Goal: Information Seeking & Learning: Compare options

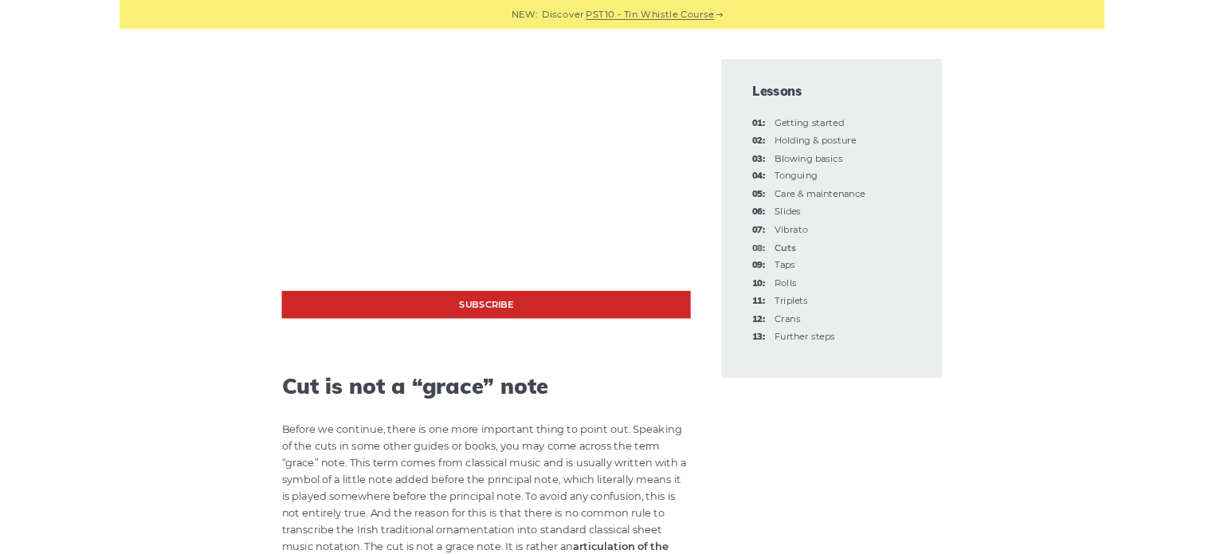
scroll to position [1537, 0]
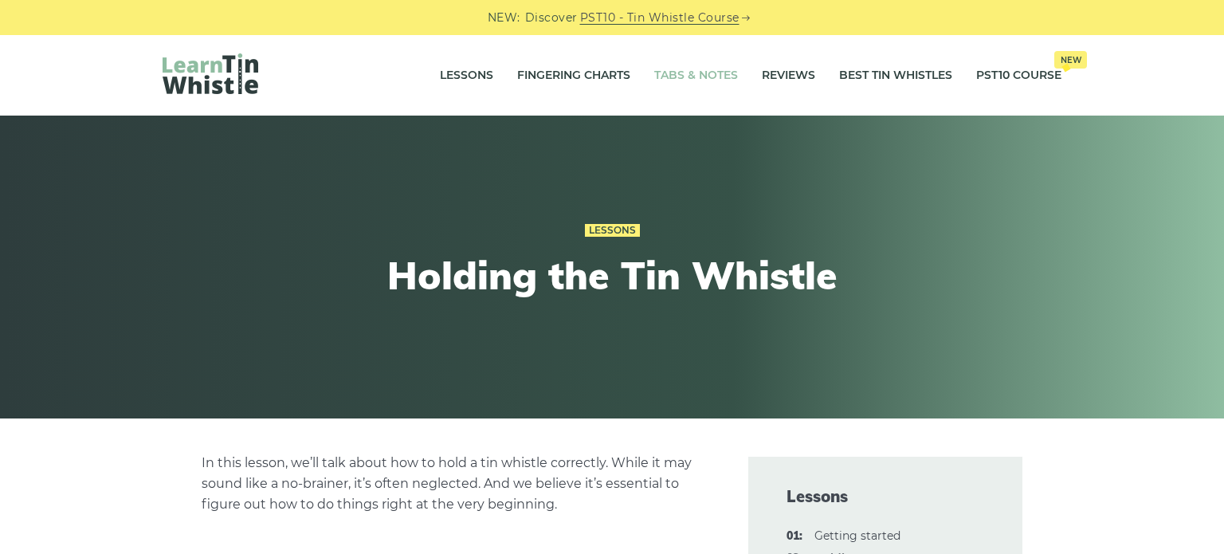
click at [674, 69] on link "Tabs & Notes" at bounding box center [696, 76] width 84 height 40
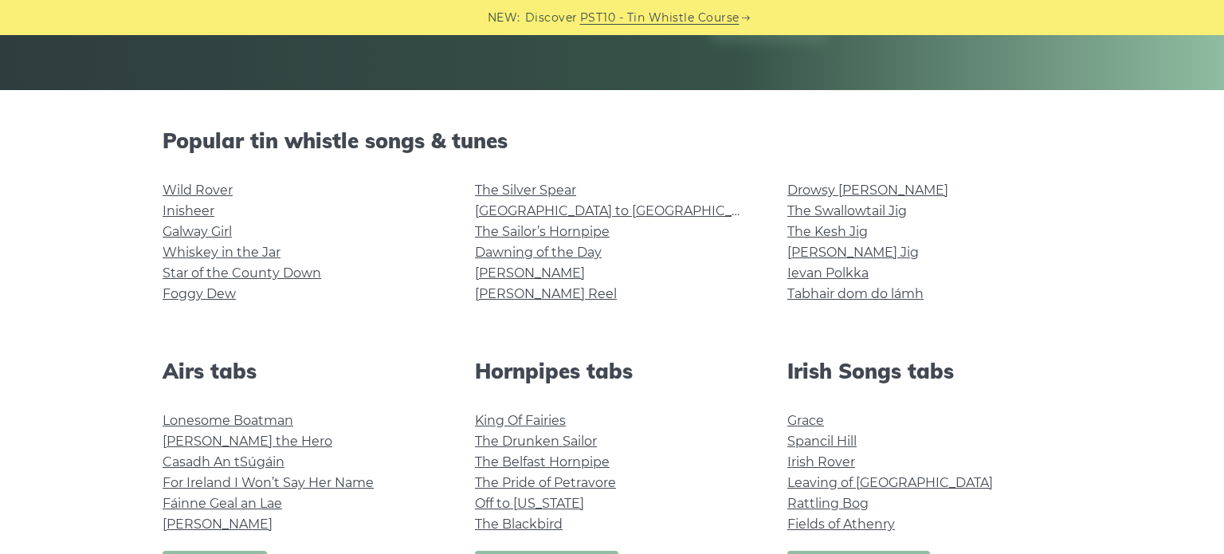
scroll to position [332, 0]
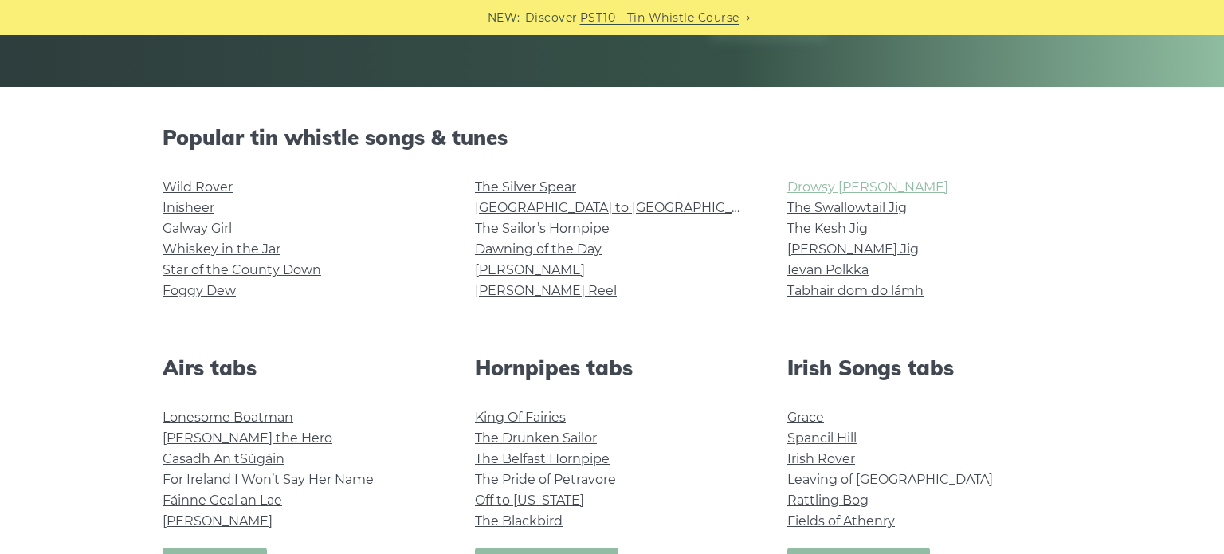
click at [798, 186] on link "Drowsy Maggie" at bounding box center [868, 186] width 161 height 15
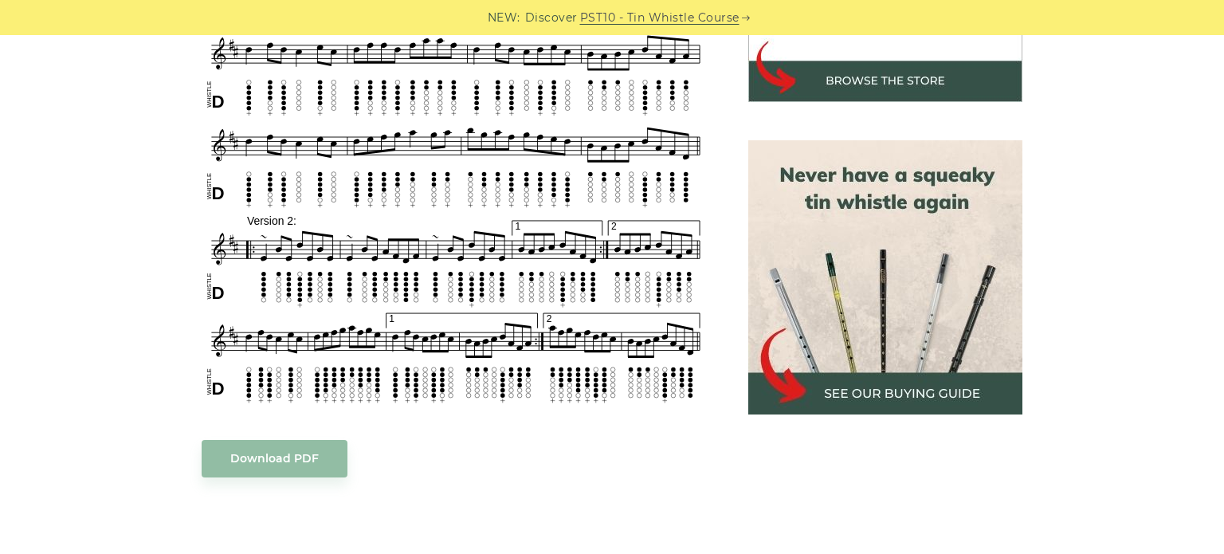
scroll to position [630, 0]
click at [850, 386] on img at bounding box center [885, 276] width 274 height 274
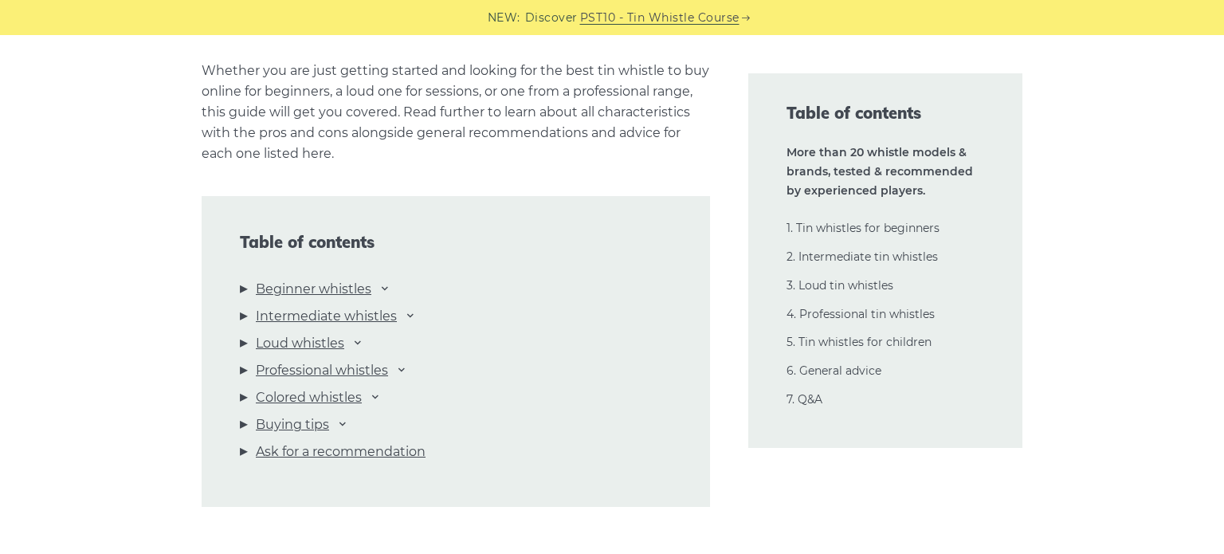
scroll to position [1620, 0]
click at [378, 314] on link "Intermediate whistles" at bounding box center [326, 315] width 141 height 21
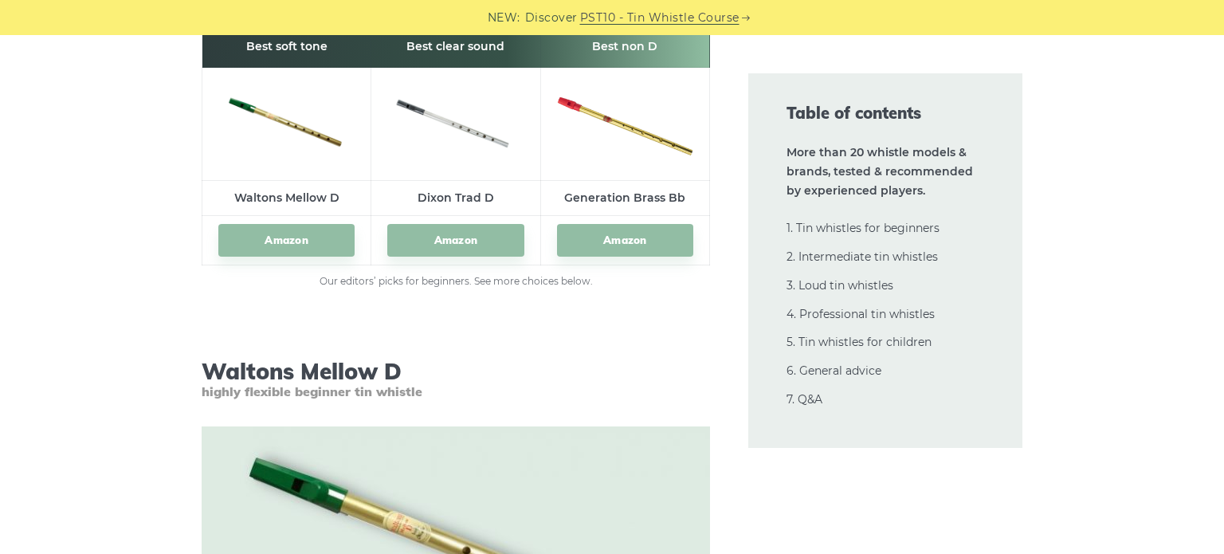
scroll to position [2406, 0]
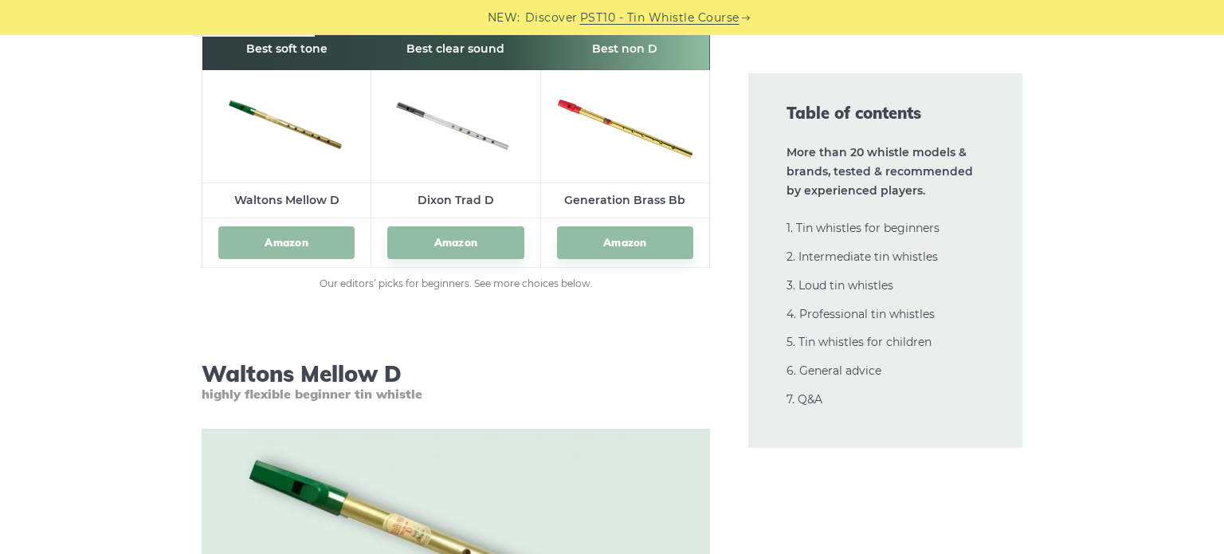
click at [307, 238] on link "Amazon" at bounding box center [286, 242] width 136 height 33
click at [439, 238] on link "Amazon" at bounding box center [455, 242] width 136 height 33
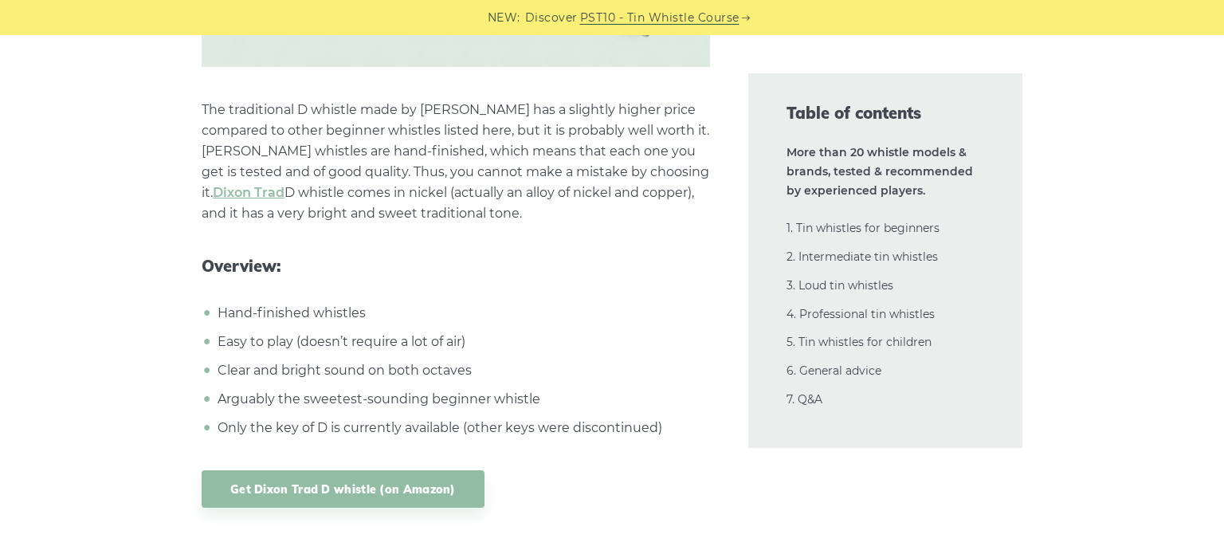
scroll to position [7362, 0]
click at [421, 488] on link "Get Dixon Trad D whistle (on Amazon)" at bounding box center [343, 487] width 283 height 37
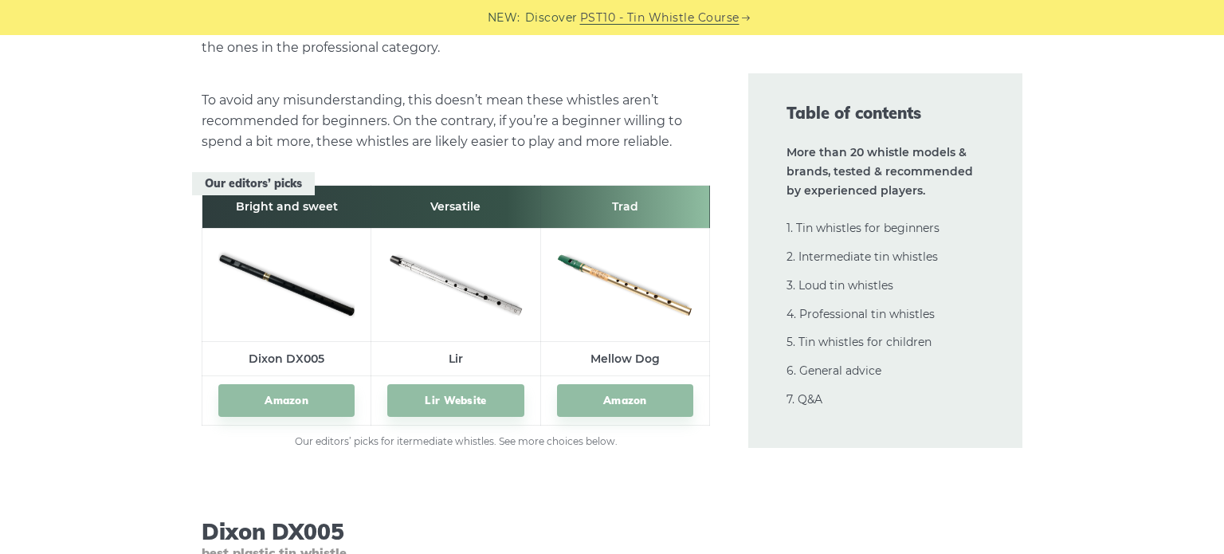
scroll to position [8840, 0]
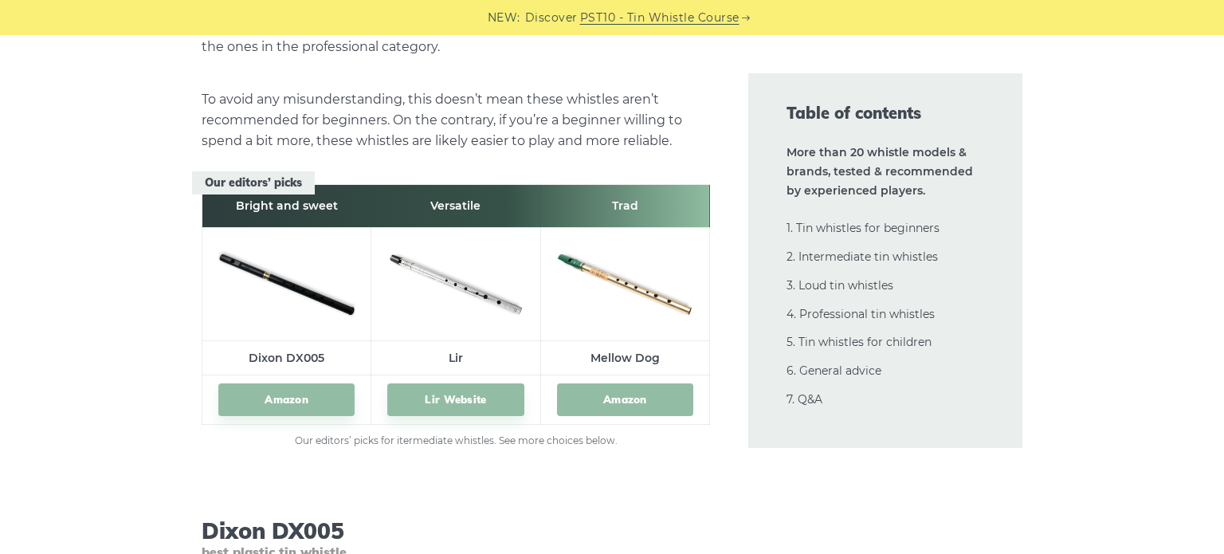
click at [604, 394] on link "Amazon" at bounding box center [625, 399] width 136 height 33
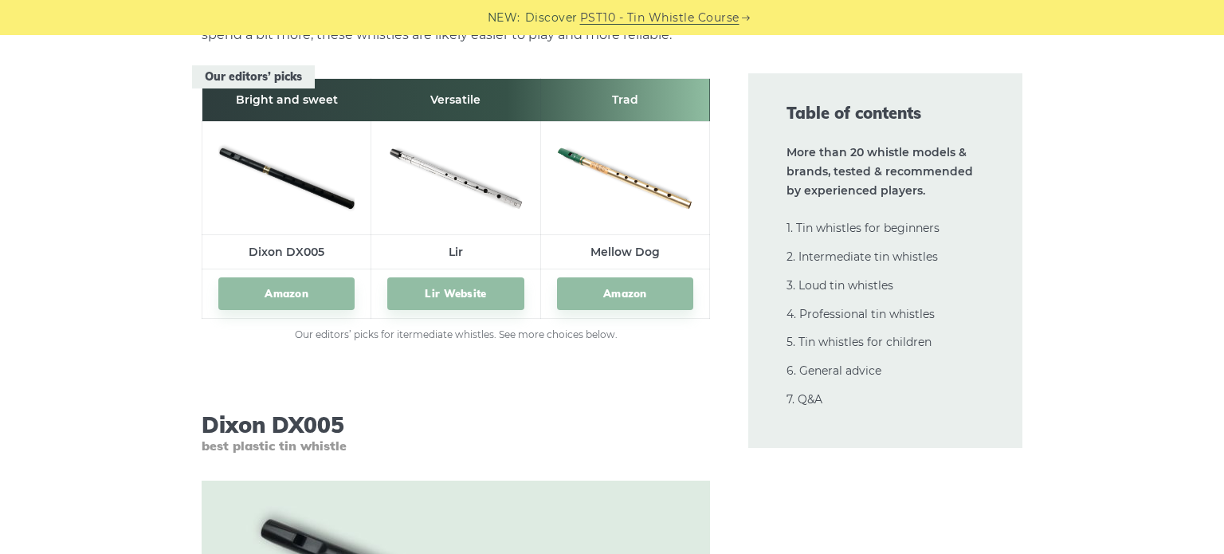
scroll to position [8947, 0]
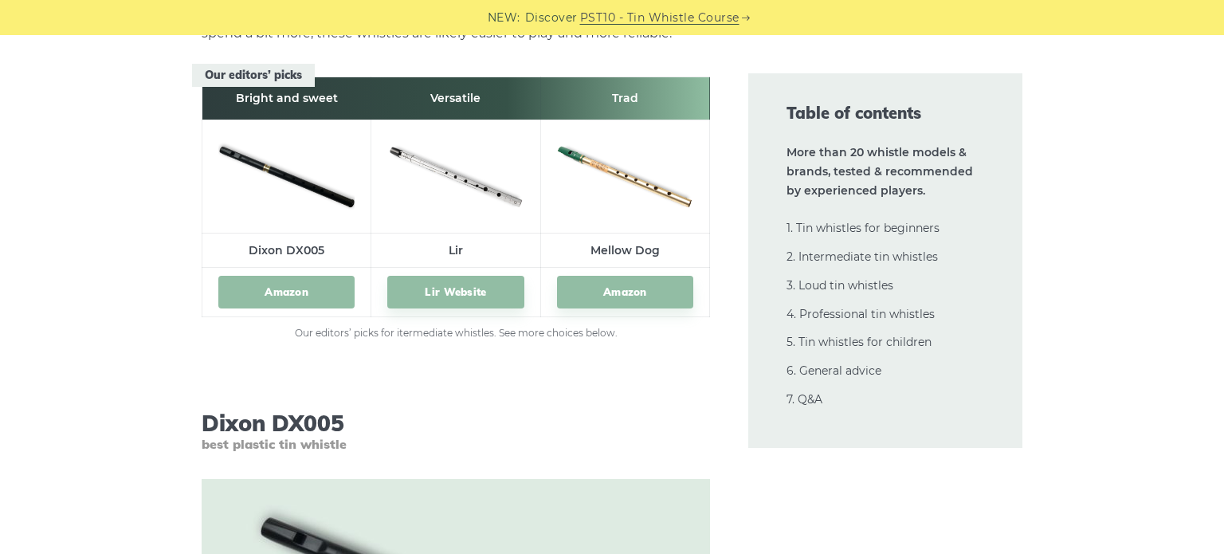
click at [279, 289] on link "Amazon" at bounding box center [286, 292] width 136 height 33
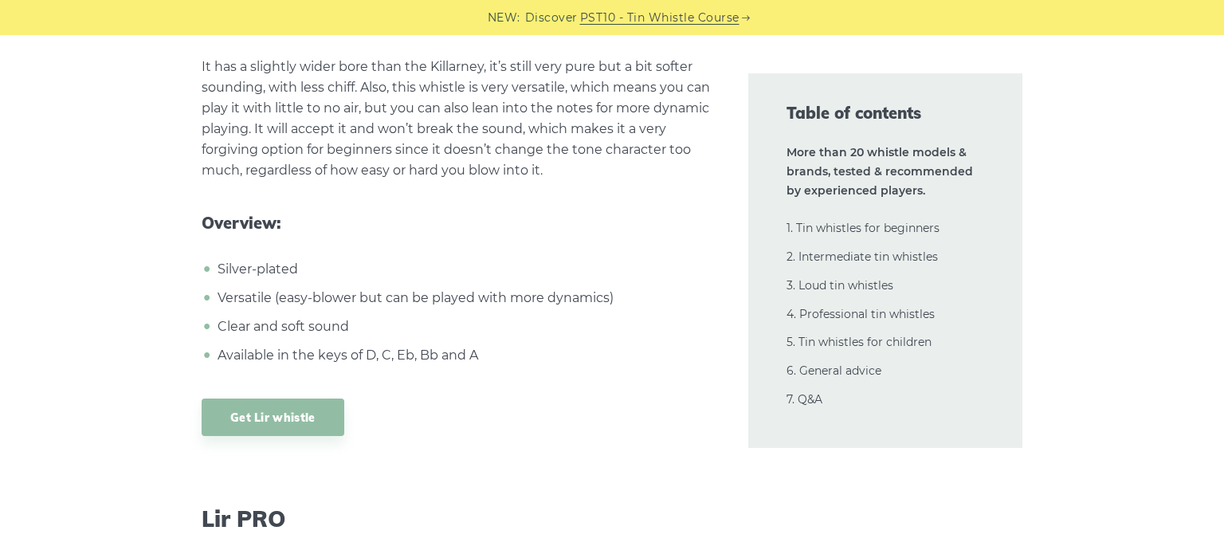
scroll to position [11503, 0]
click at [327, 397] on link "Get Lir whistle" at bounding box center [273, 415] width 143 height 37
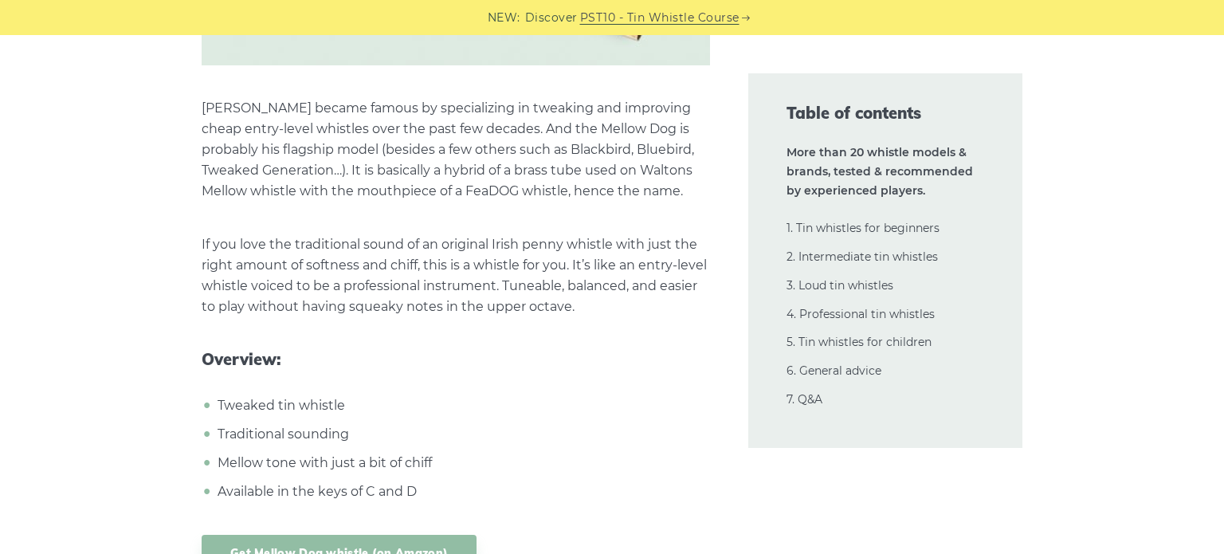
scroll to position [14911, 0]
click at [317, 533] on link "Get Mellow Dog whistle (on Amazon)" at bounding box center [339, 551] width 275 height 37
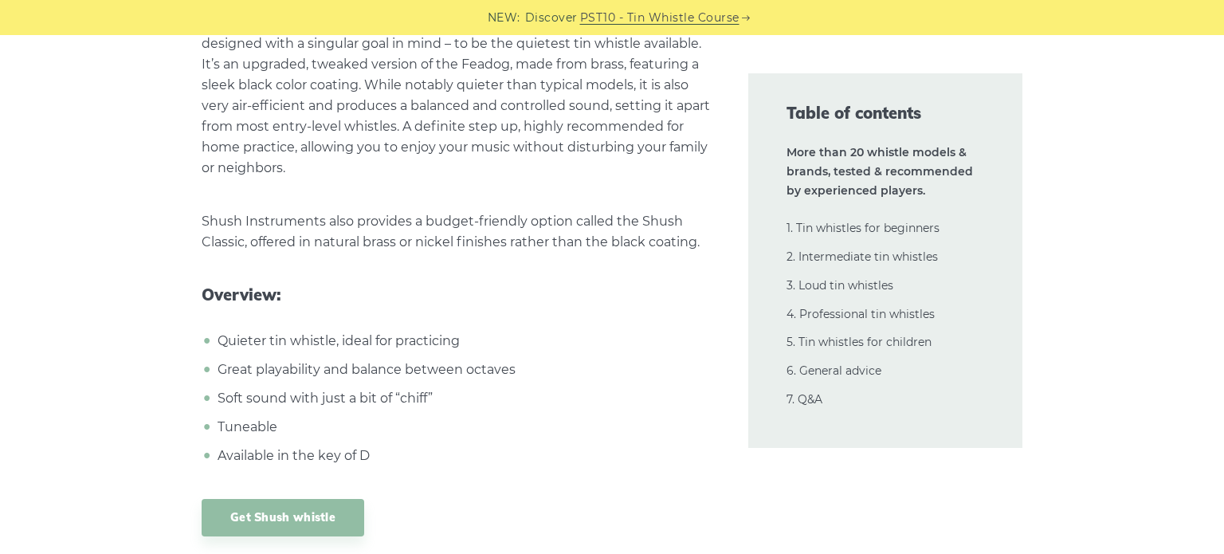
scroll to position [16602, 0]
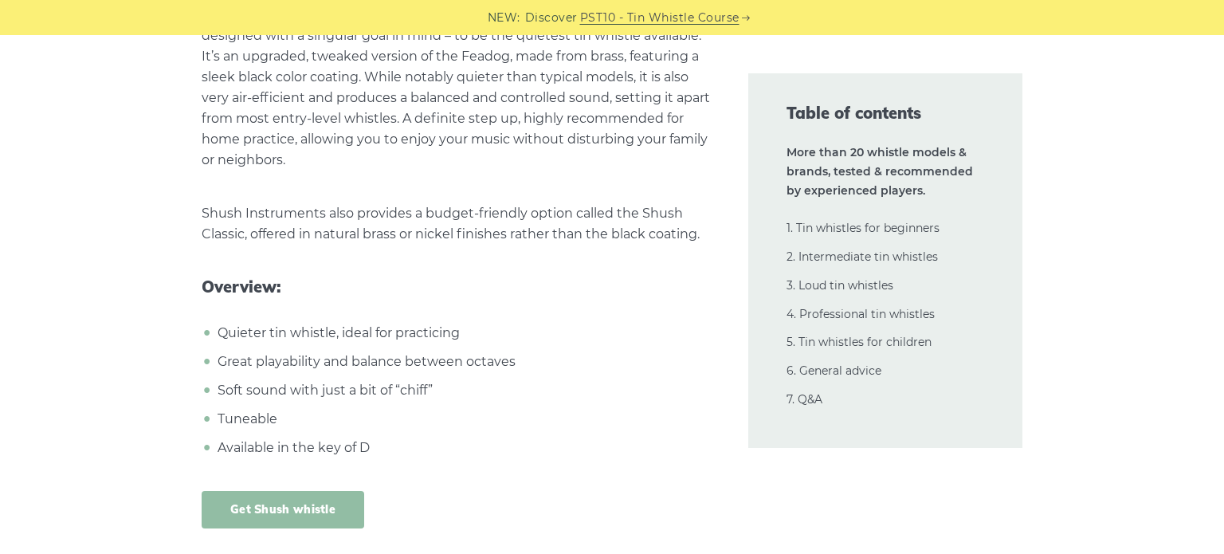
click at [318, 491] on link "Get Shush whistle" at bounding box center [283, 509] width 163 height 37
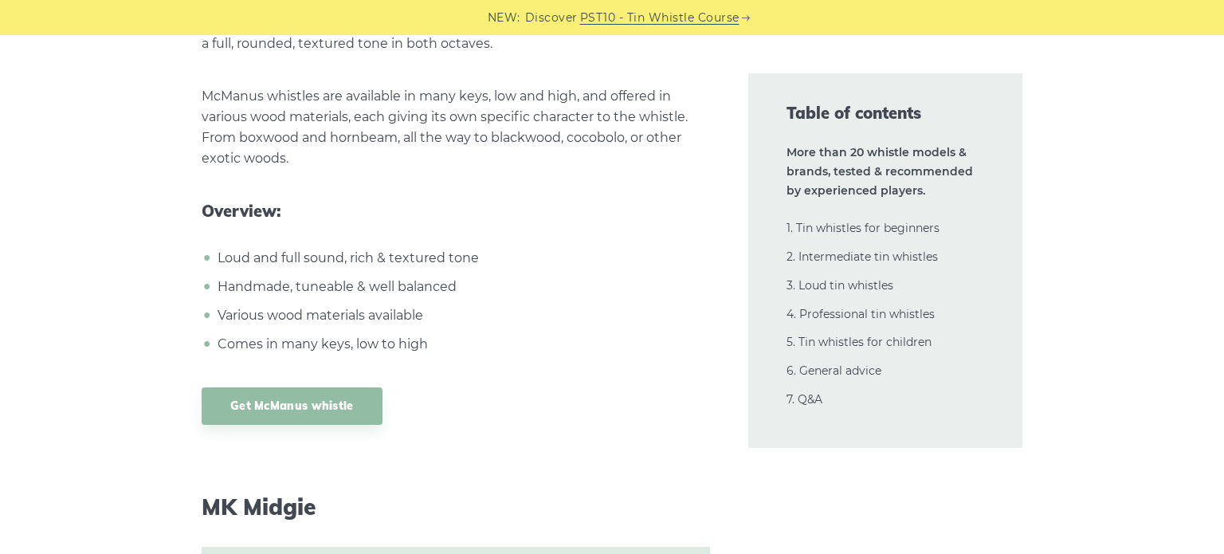
scroll to position [25765, 0]
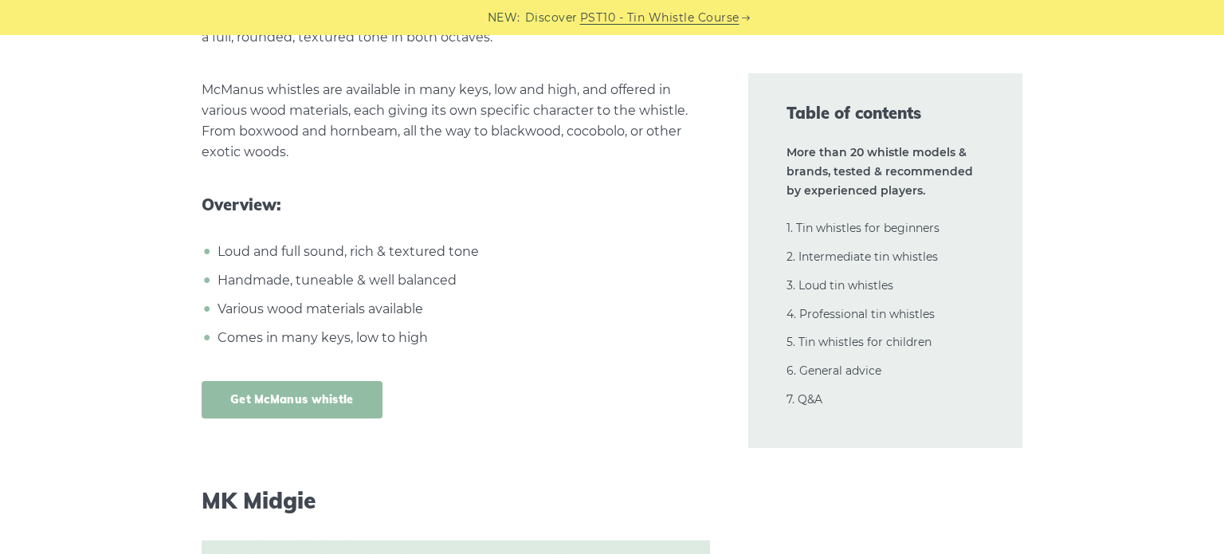
click at [356, 381] on link "Get McManus whistle" at bounding box center [292, 399] width 181 height 37
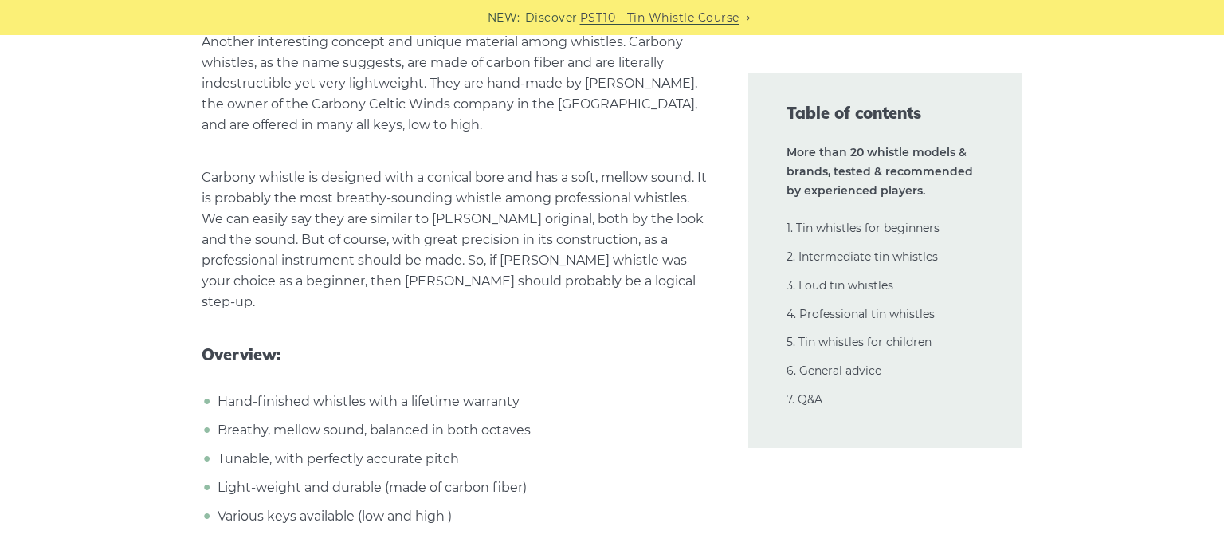
scroll to position [27528, 0]
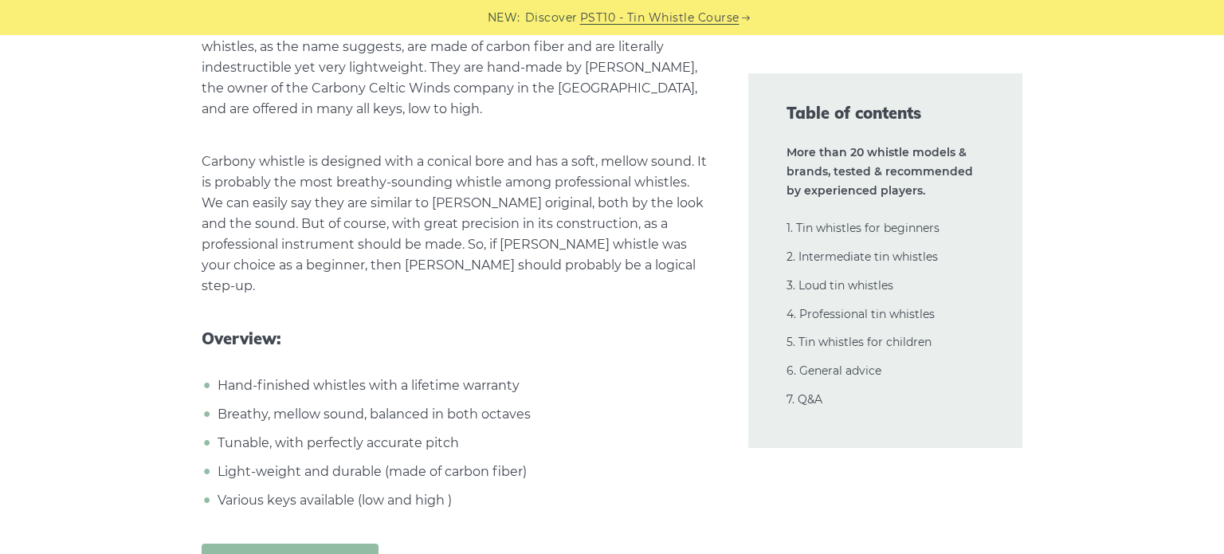
click at [313, 544] on link "Get Carbony whistle" at bounding box center [290, 562] width 177 height 37
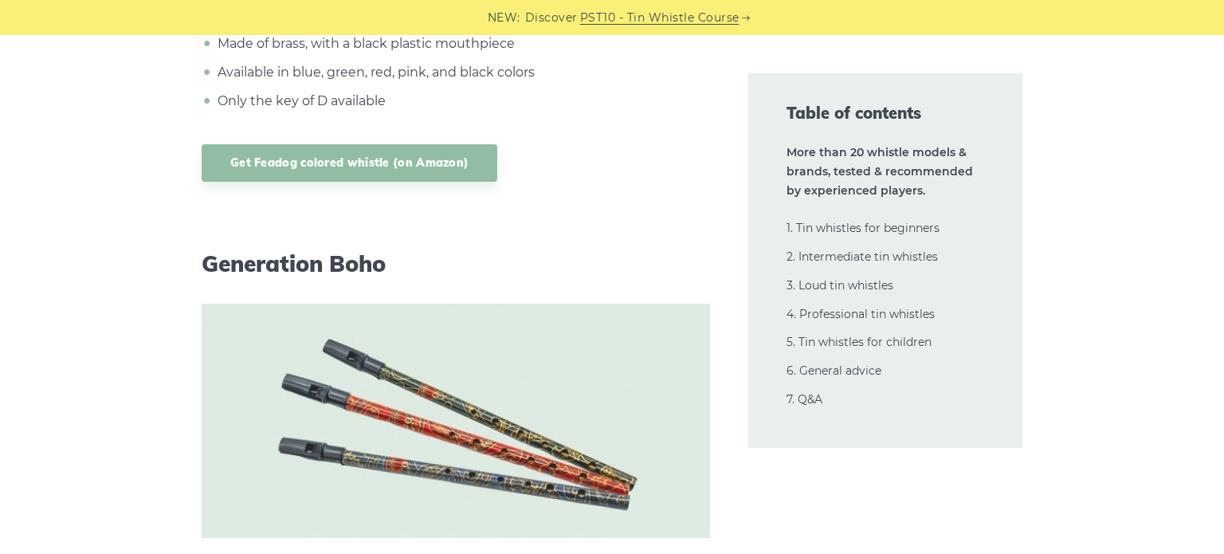
scroll to position [32197, 0]
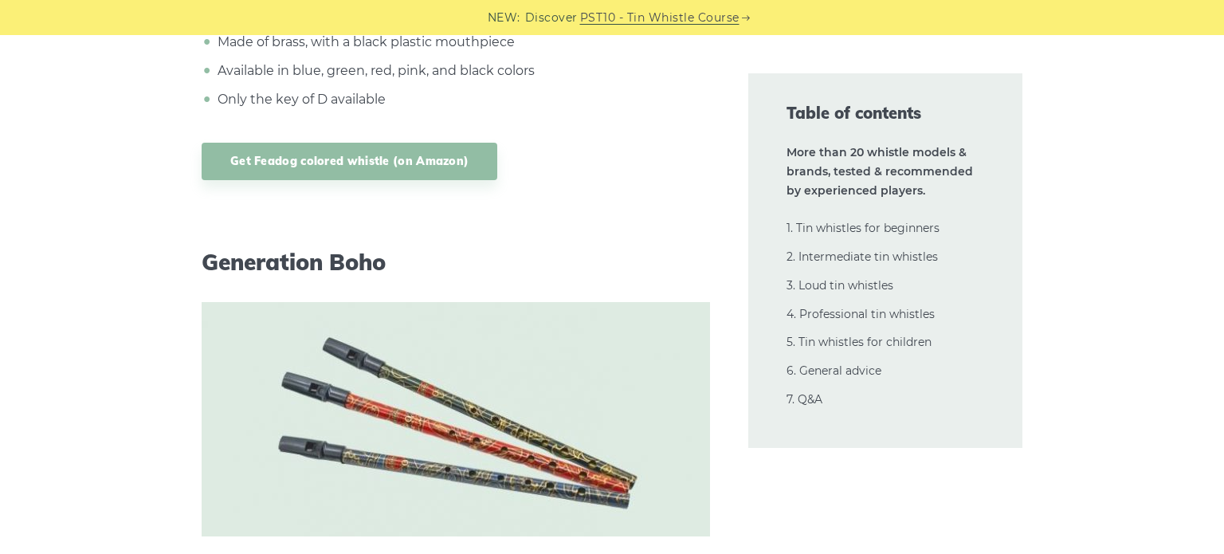
click at [375, 302] on img at bounding box center [456, 419] width 509 height 234
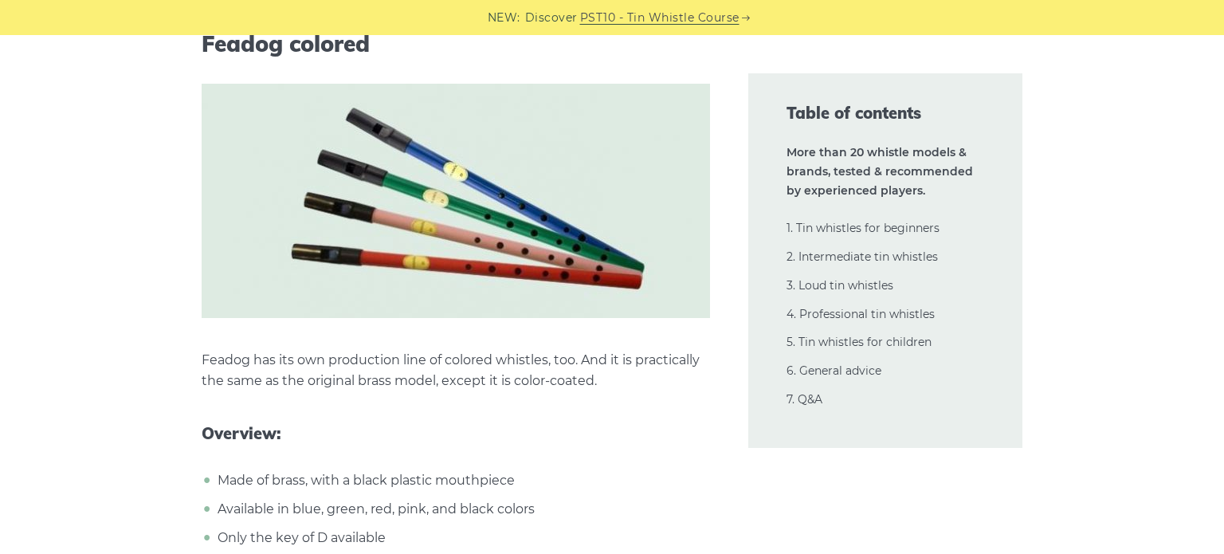
scroll to position [31758, 0]
